Goal: Complete application form: Complete application form

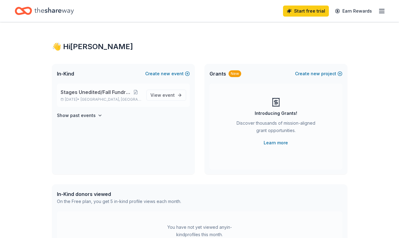
click at [107, 88] on div "Stages Unedited/Fall Fundraiser [DATE] • [GEOGRAPHIC_DATA], [GEOGRAPHIC_DATA] V…" at bounding box center [123, 95] width 133 height 23
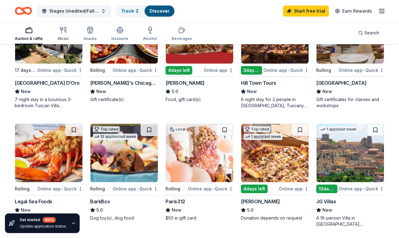
scroll to position [226, 0]
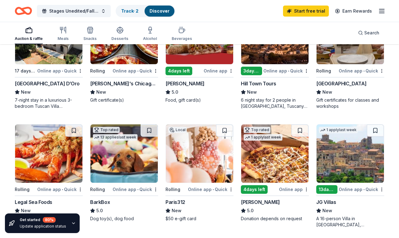
click at [114, 153] on img at bounding box center [123, 154] width 67 height 58
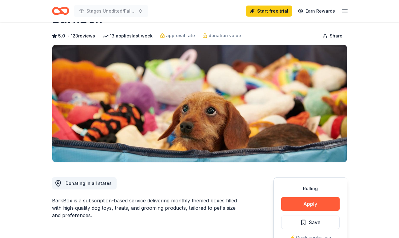
scroll to position [27, 0]
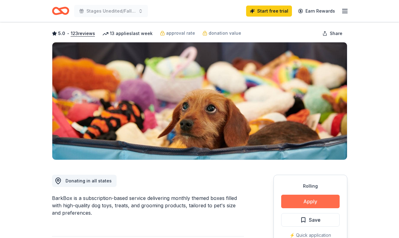
click at [290, 204] on button "Apply" at bounding box center [310, 202] width 58 height 14
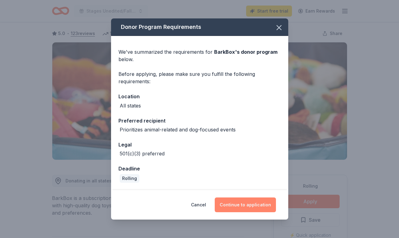
click at [260, 204] on button "Continue to application" at bounding box center [245, 205] width 61 height 15
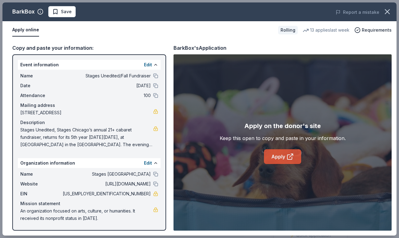
click at [270, 158] on link "Apply" at bounding box center [282, 156] width 37 height 15
